Goal: Check status: Check status

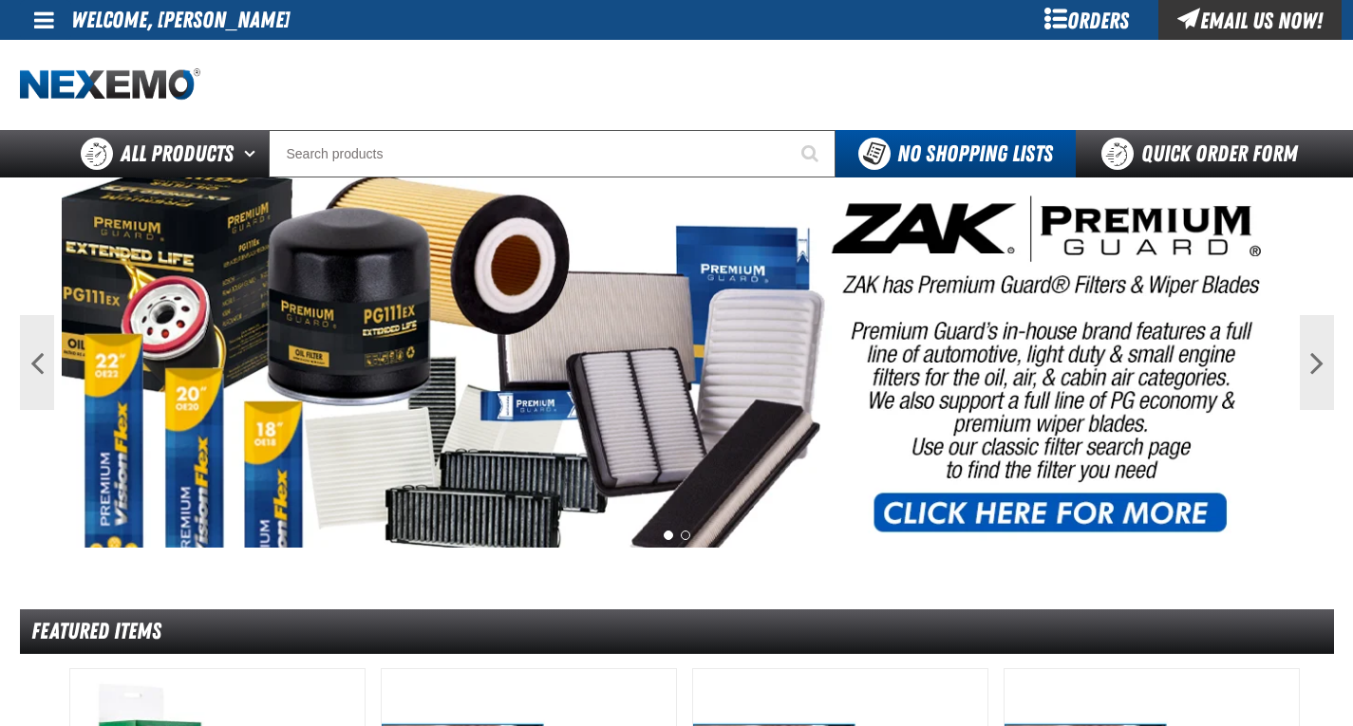
click at [52, 27] on span at bounding box center [44, 20] width 20 height 23
click at [57, 56] on link "My Account My Account" at bounding box center [70, 56] width 84 height 18
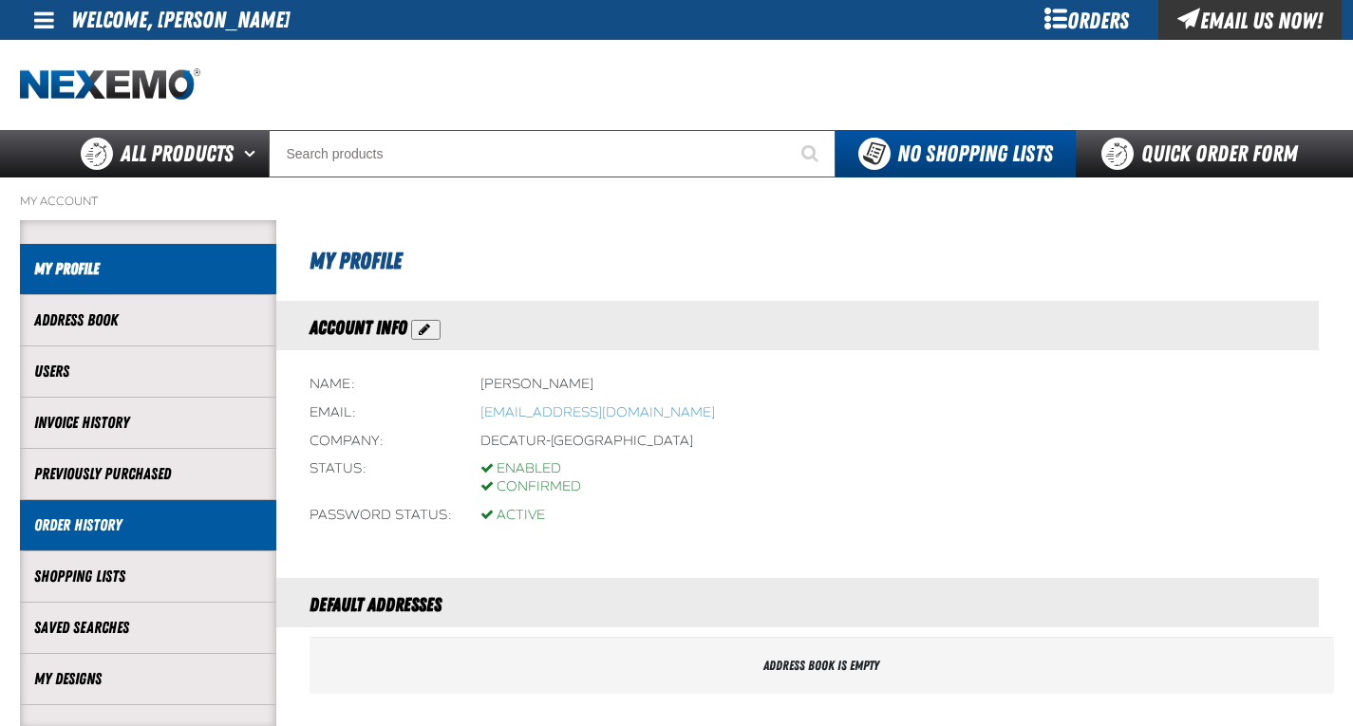
click at [102, 530] on link "Order History" at bounding box center [148, 526] width 228 height 22
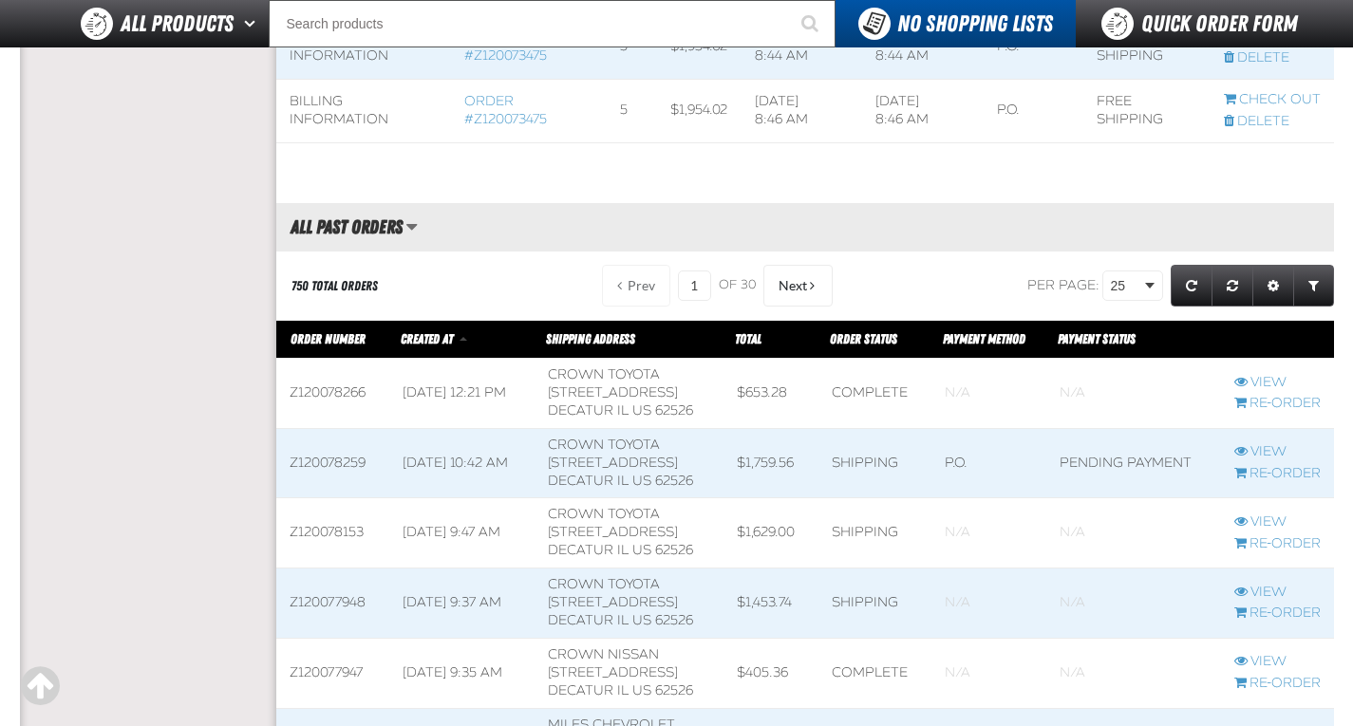
scroll to position [759, 0]
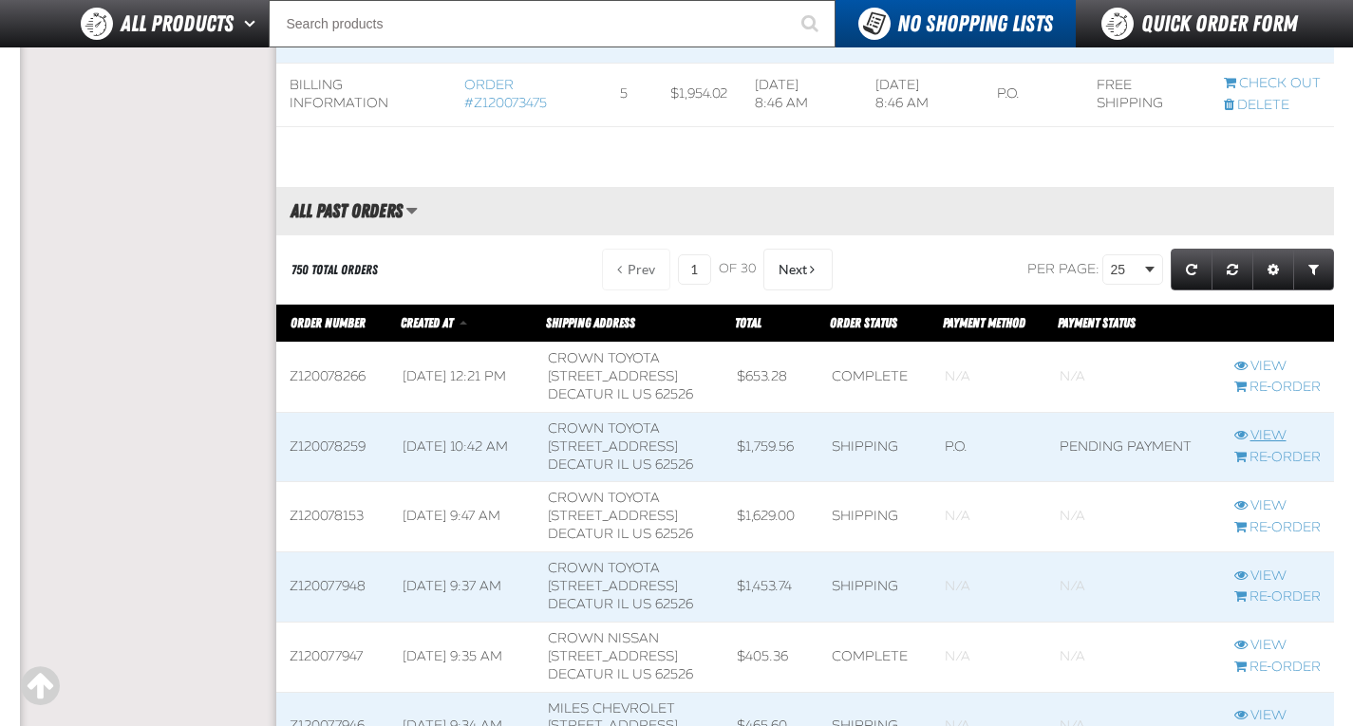
click at [1255, 427] on link "View" at bounding box center [1277, 436] width 86 height 18
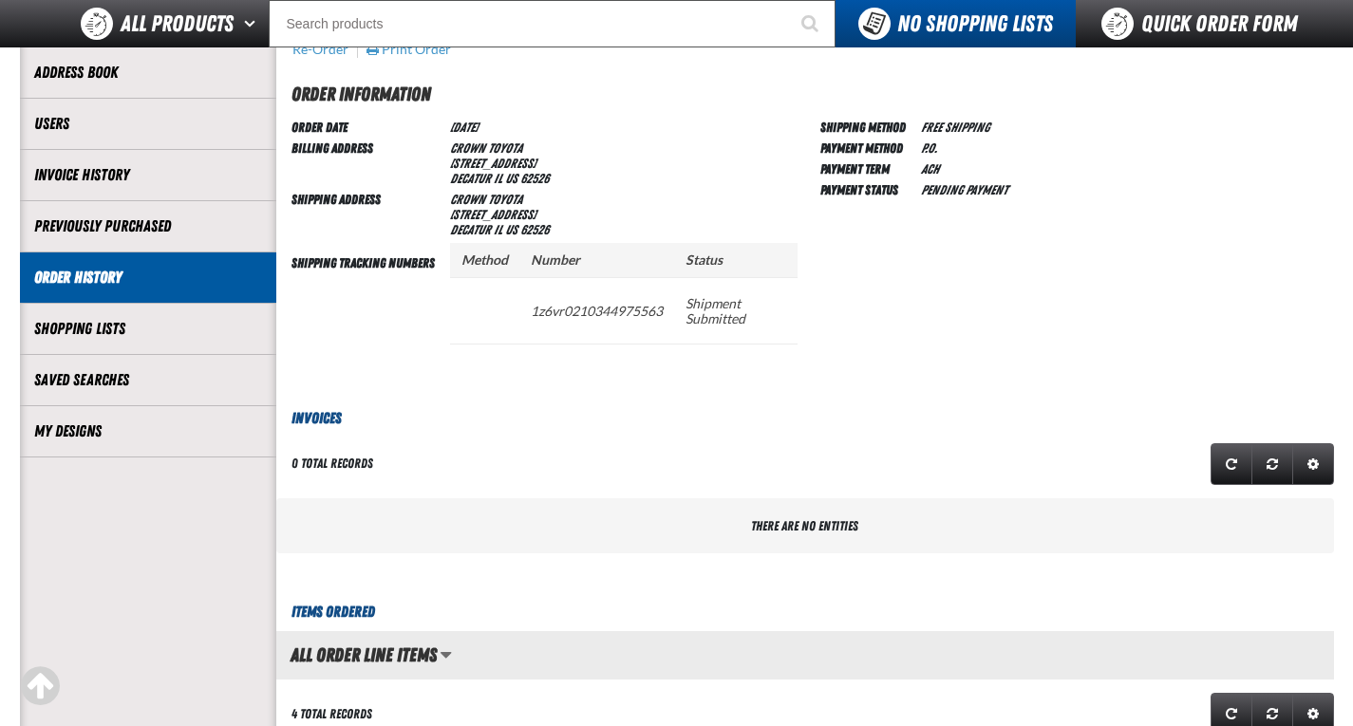
scroll to position [190, 0]
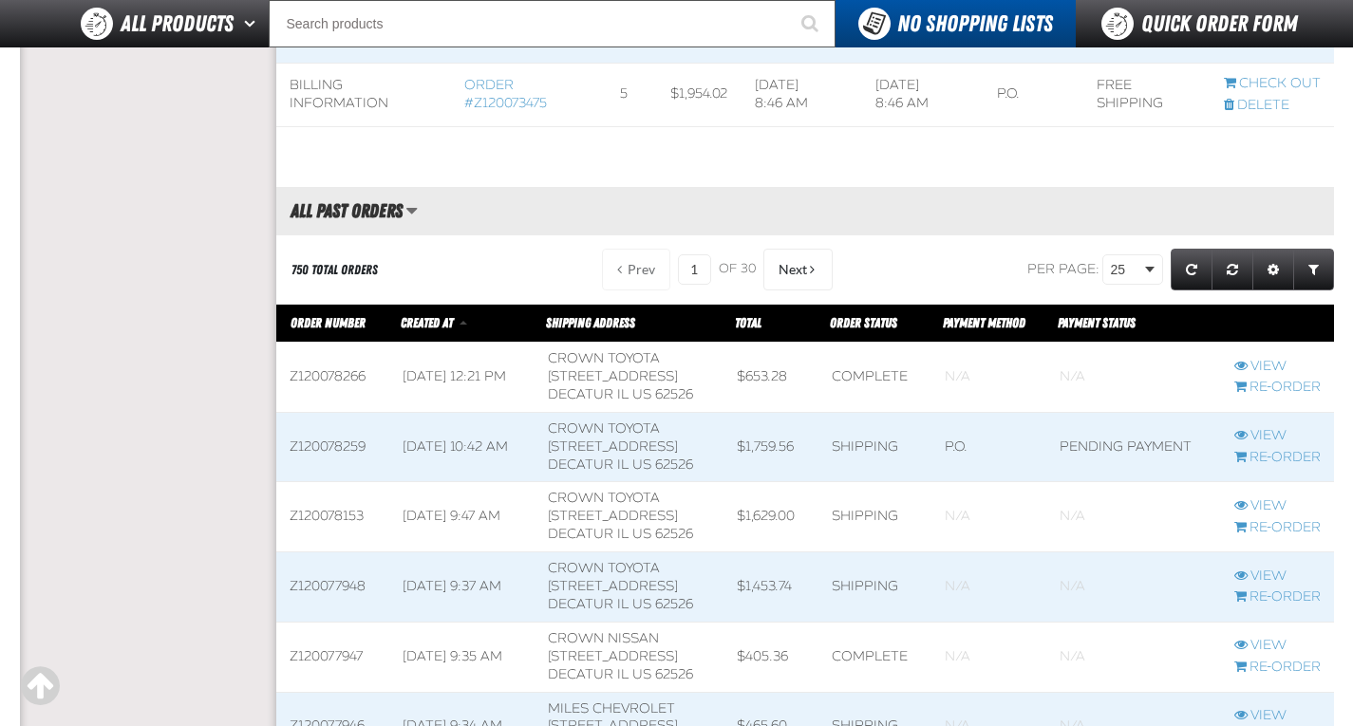
scroll to position [1, 1]
click at [1283, 368] on link "View" at bounding box center [1277, 367] width 86 height 18
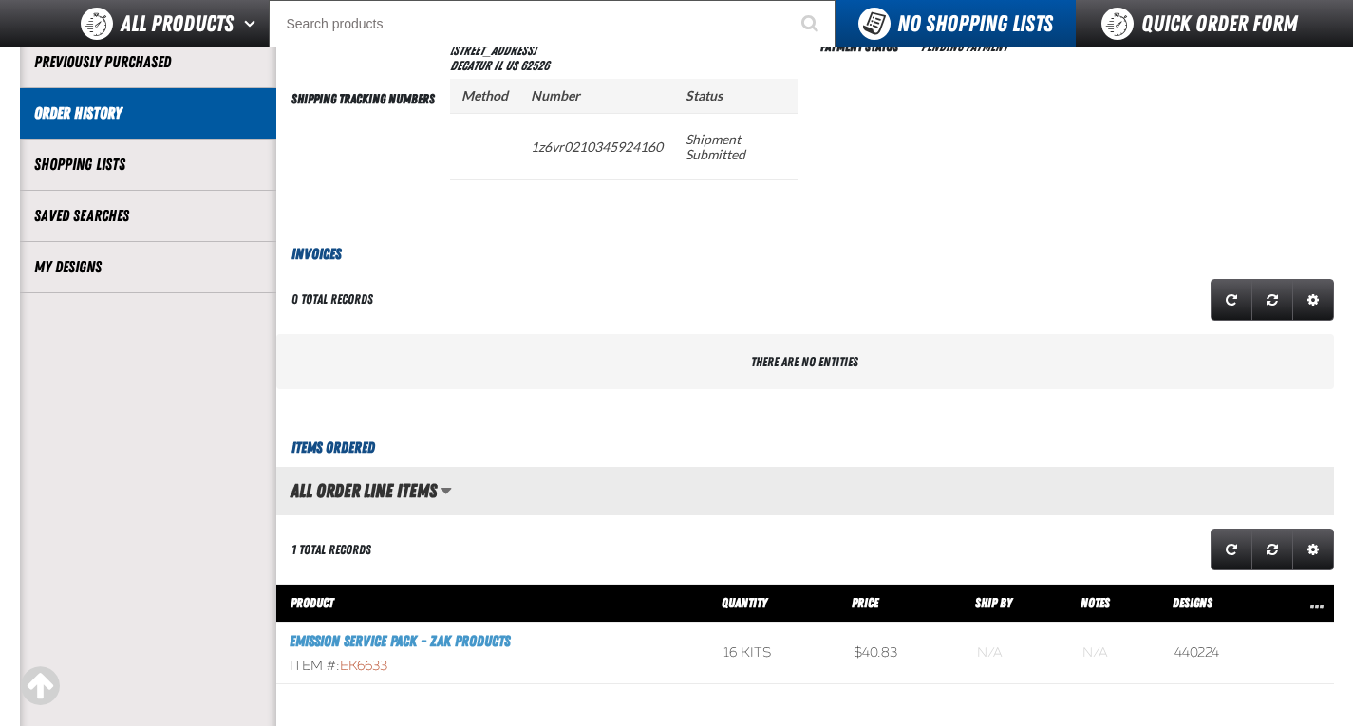
scroll to position [380, 0]
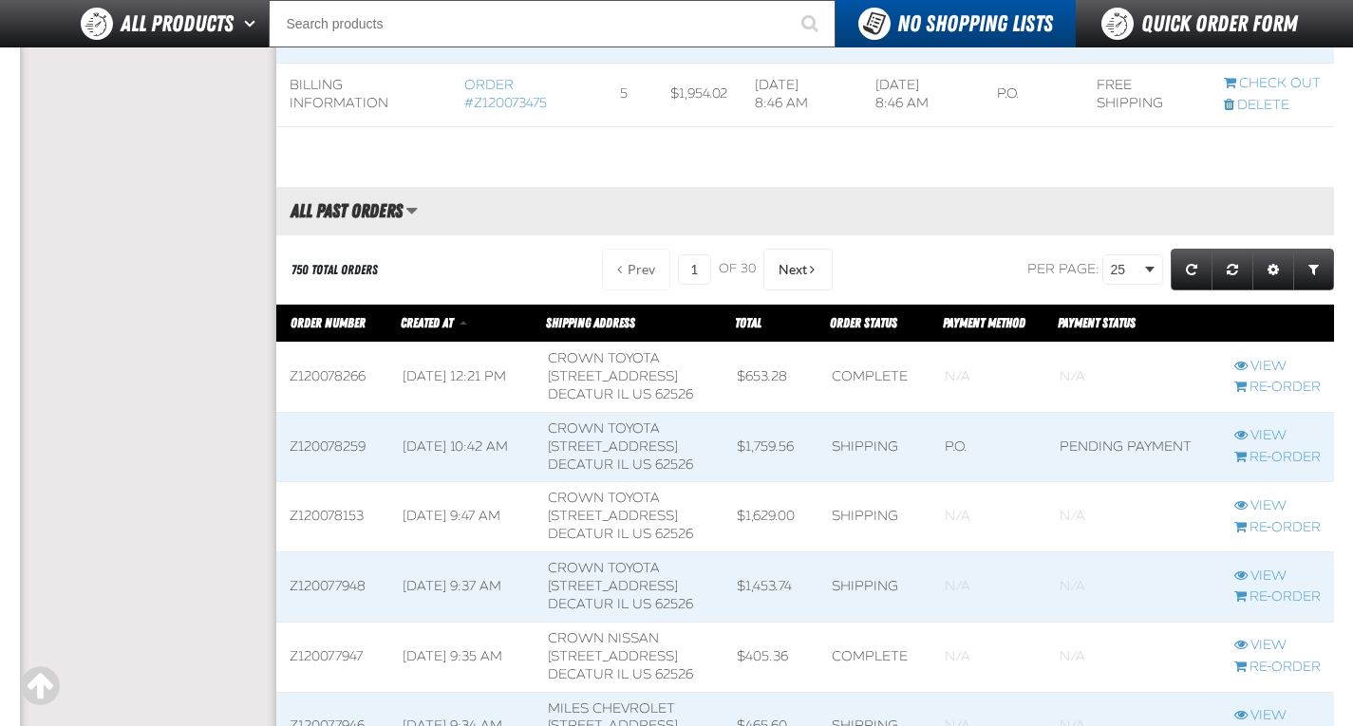
scroll to position [1, 1]
